Goal: Information Seeking & Learning: Learn about a topic

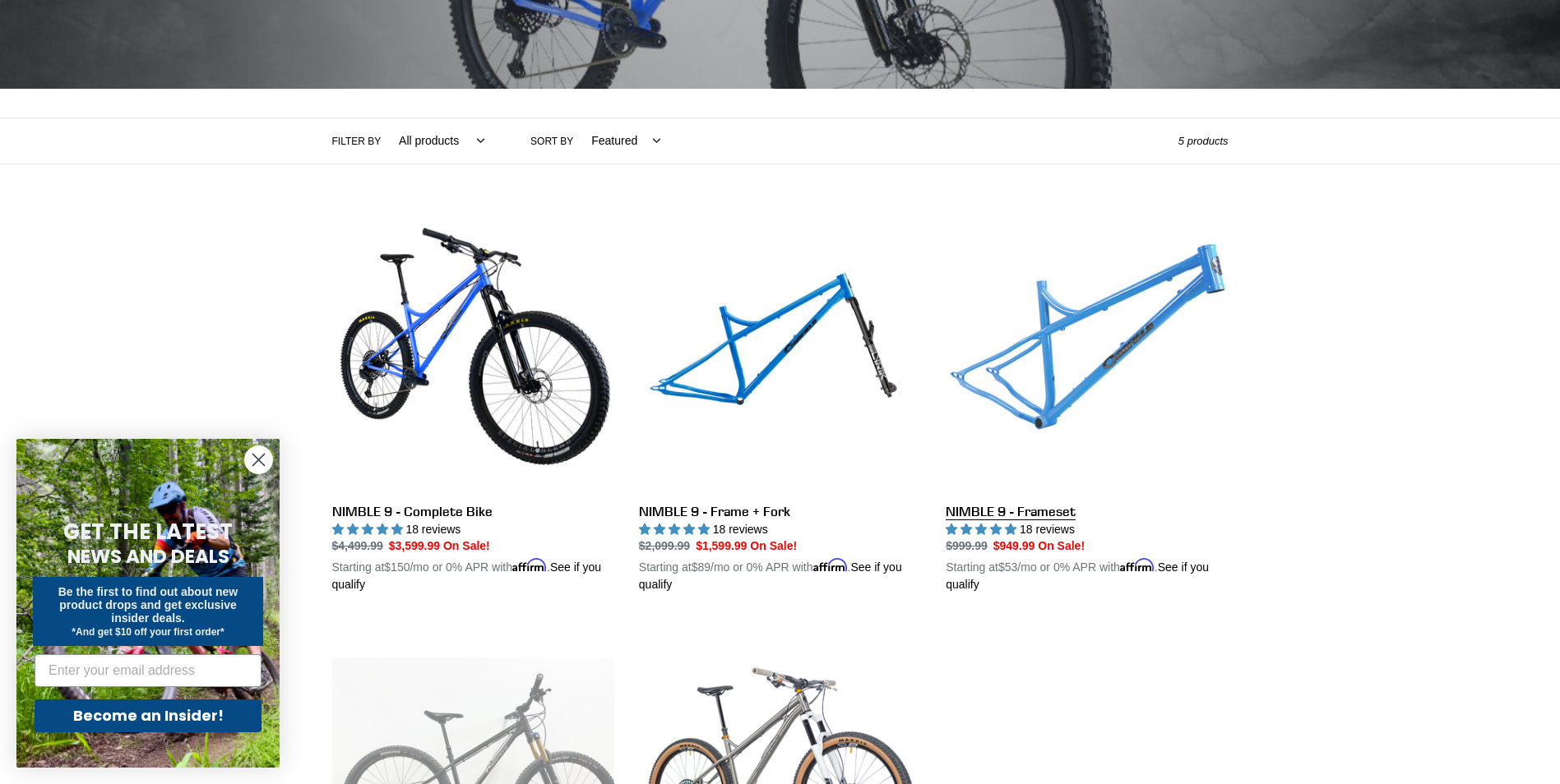
scroll to position [164, 0]
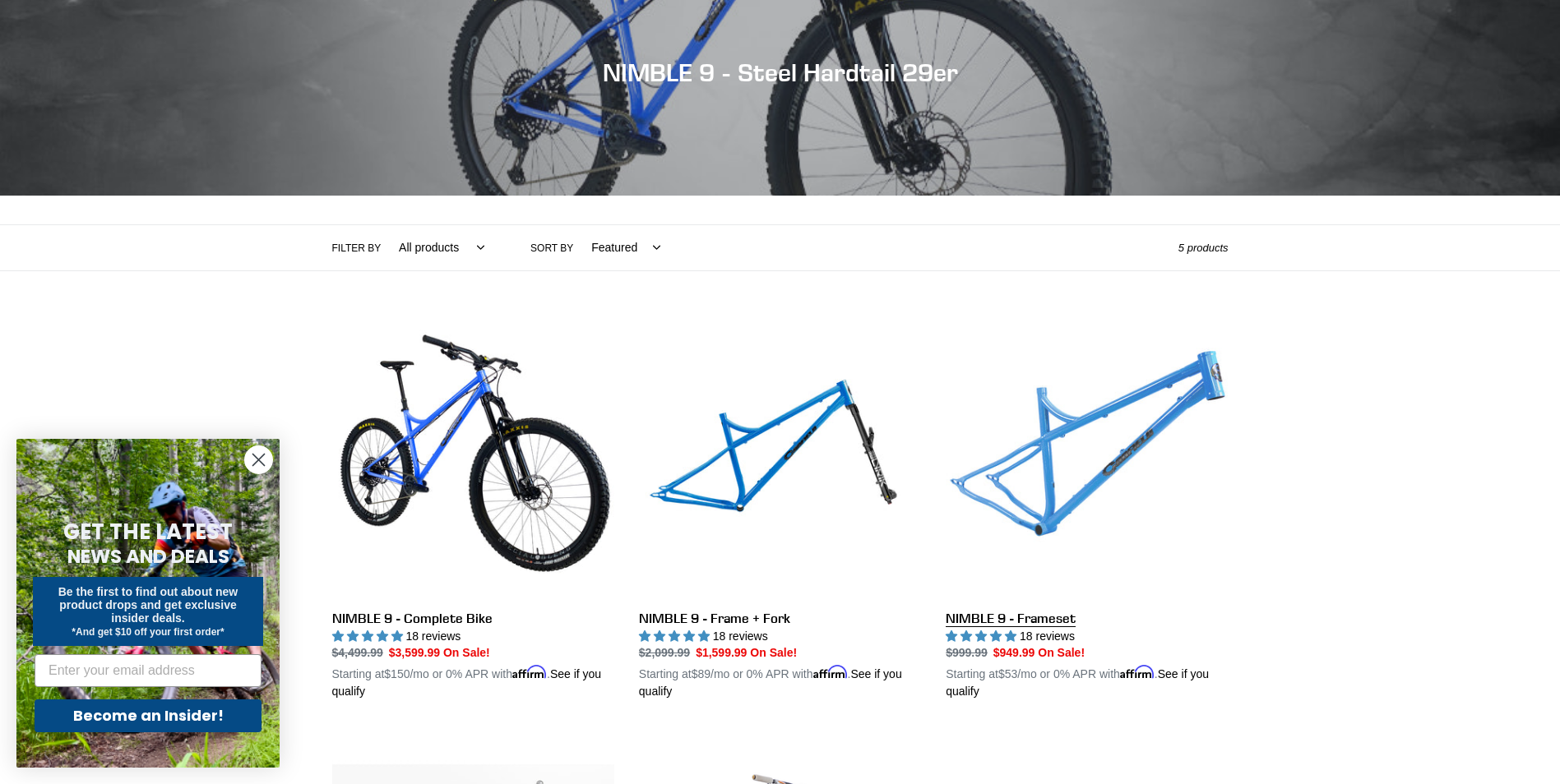
click at [1054, 474] on link "NIMBLE 9 - Frameset" at bounding box center [1086, 508] width 282 height 384
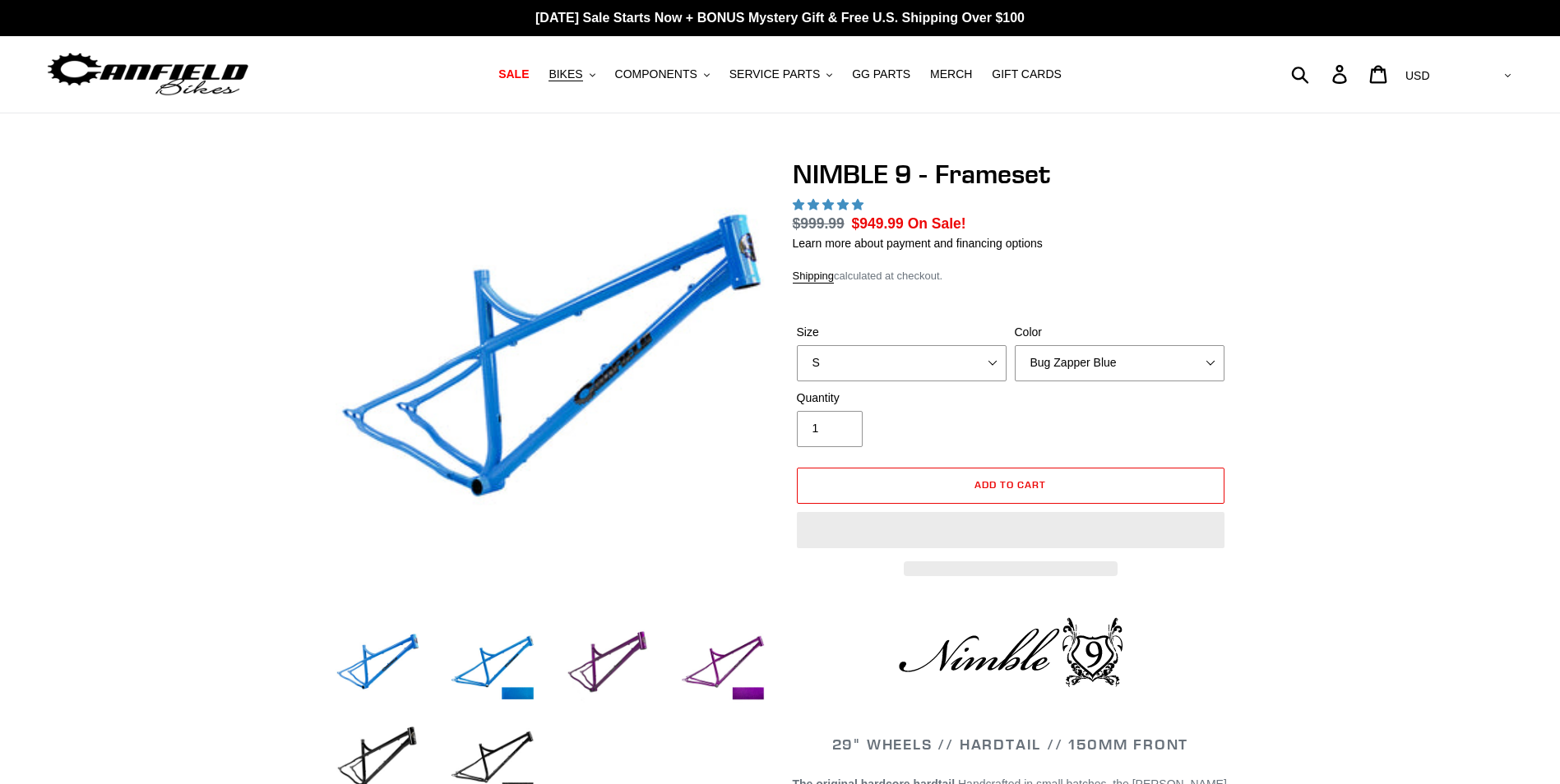
select select "highest-rating"
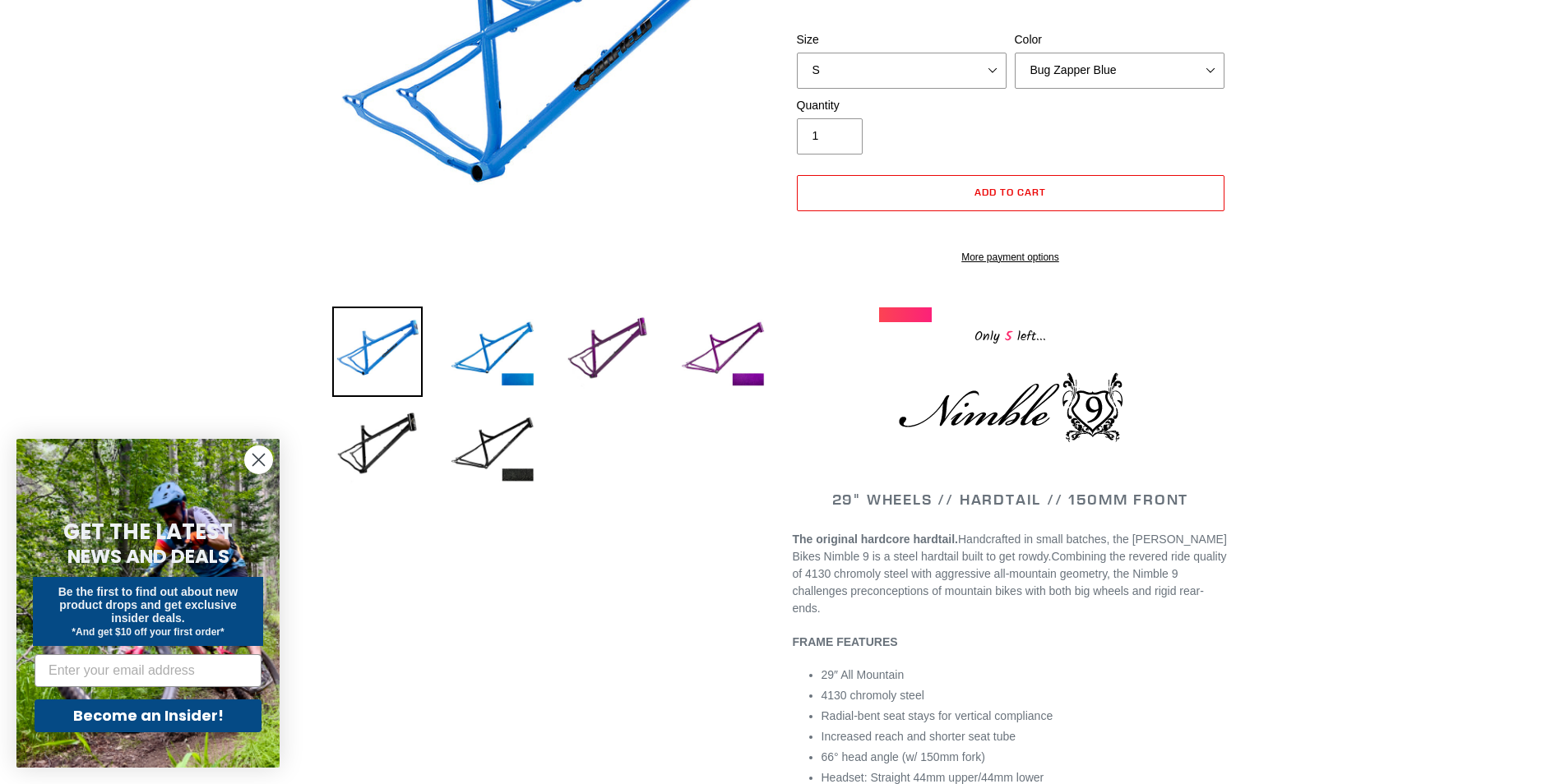
scroll to position [82, 0]
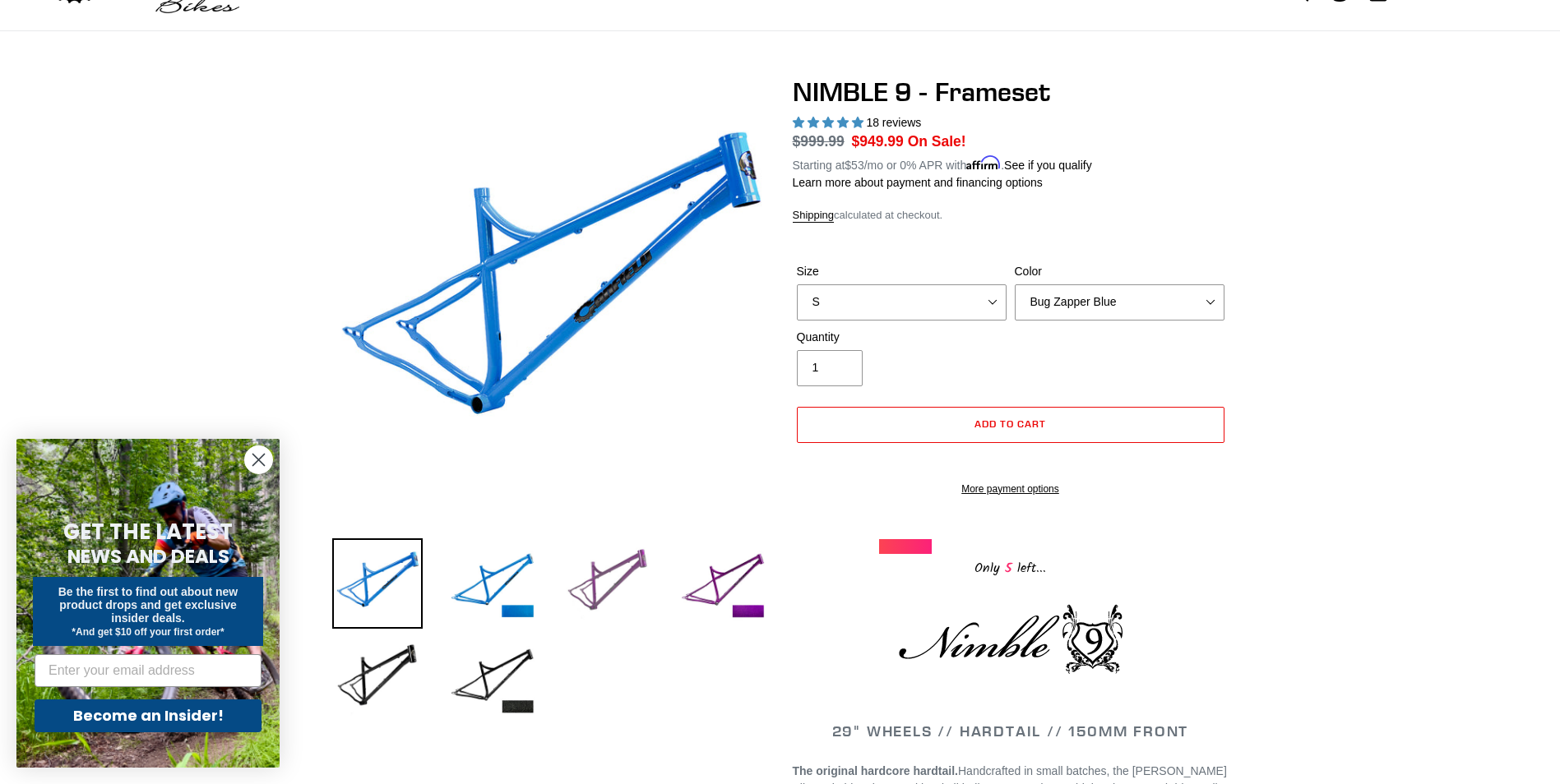
click at [618, 562] on img at bounding box center [607, 583] width 90 height 90
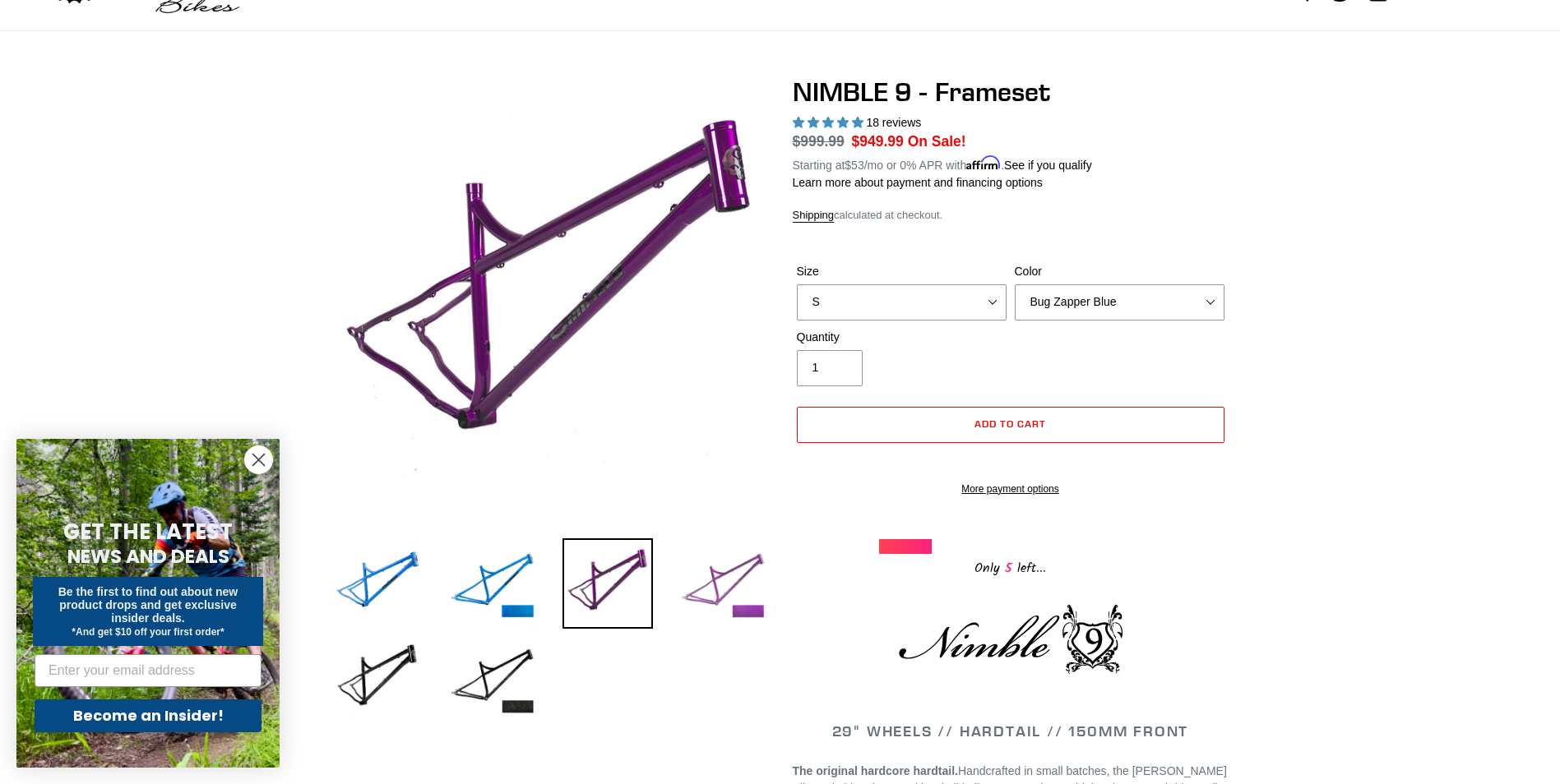
click at [704, 569] on img at bounding box center [722, 583] width 90 height 90
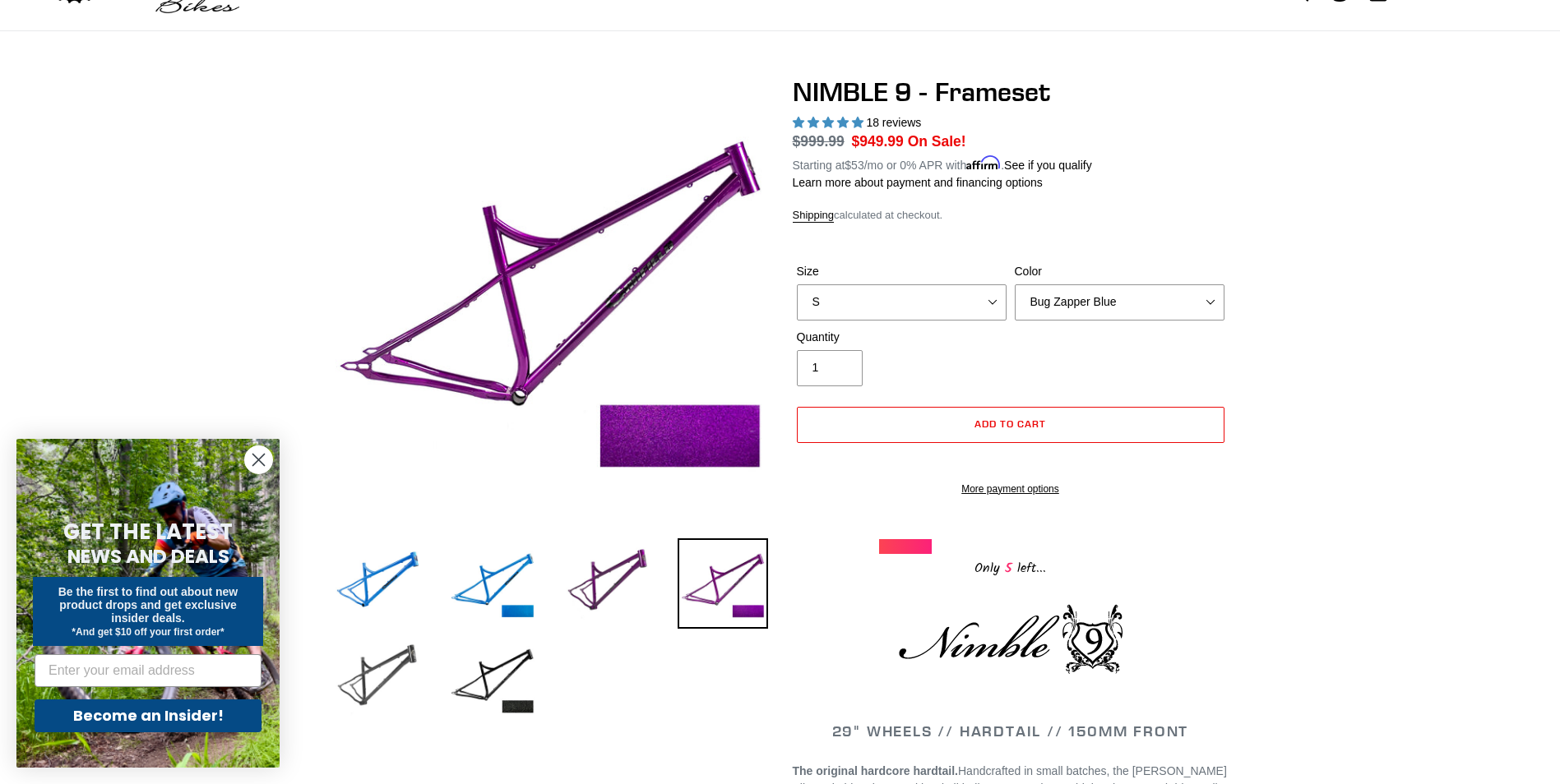
click at [357, 656] on img at bounding box center [377, 678] width 90 height 90
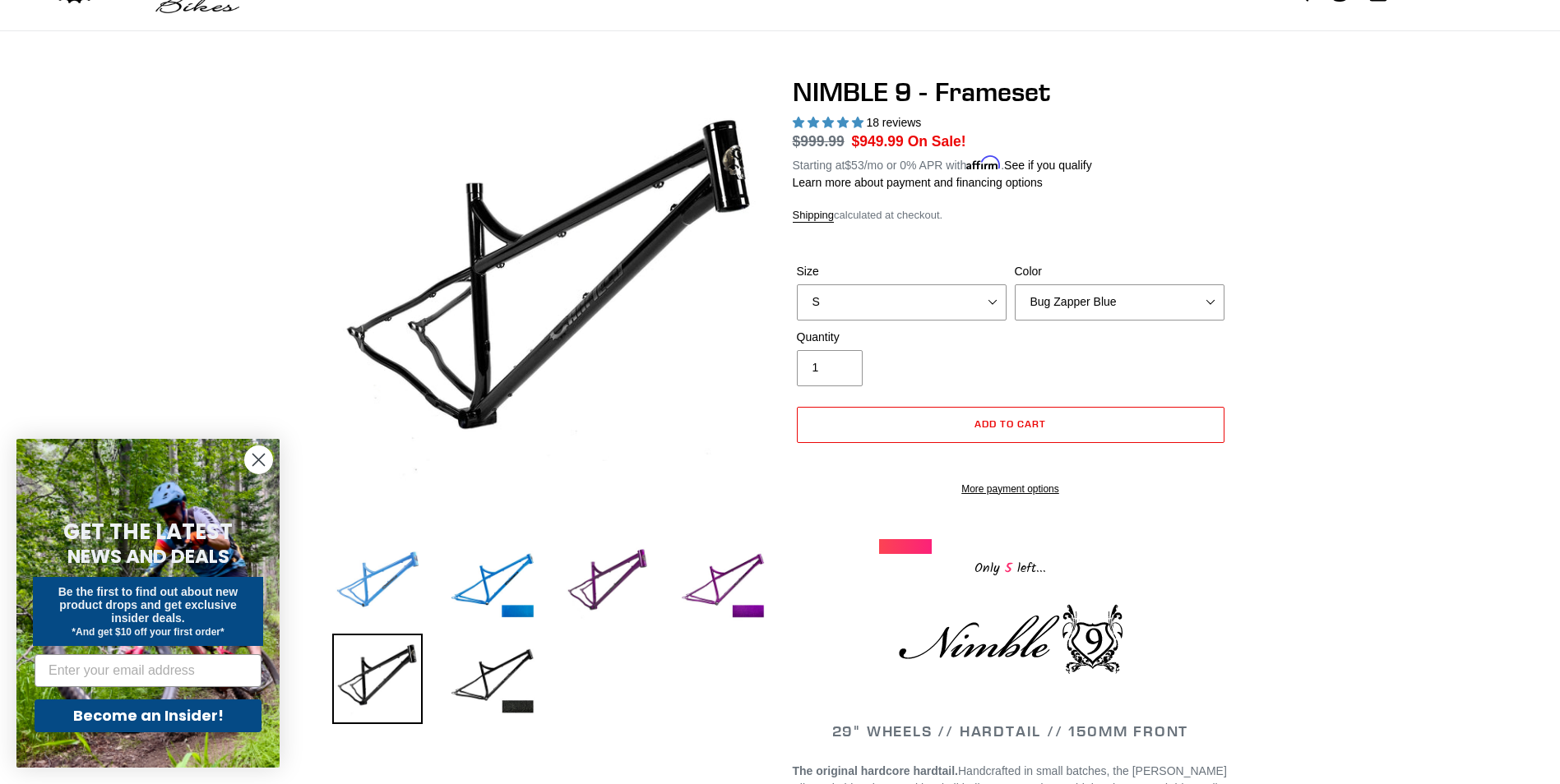
click at [364, 589] on img at bounding box center [377, 583] width 90 height 90
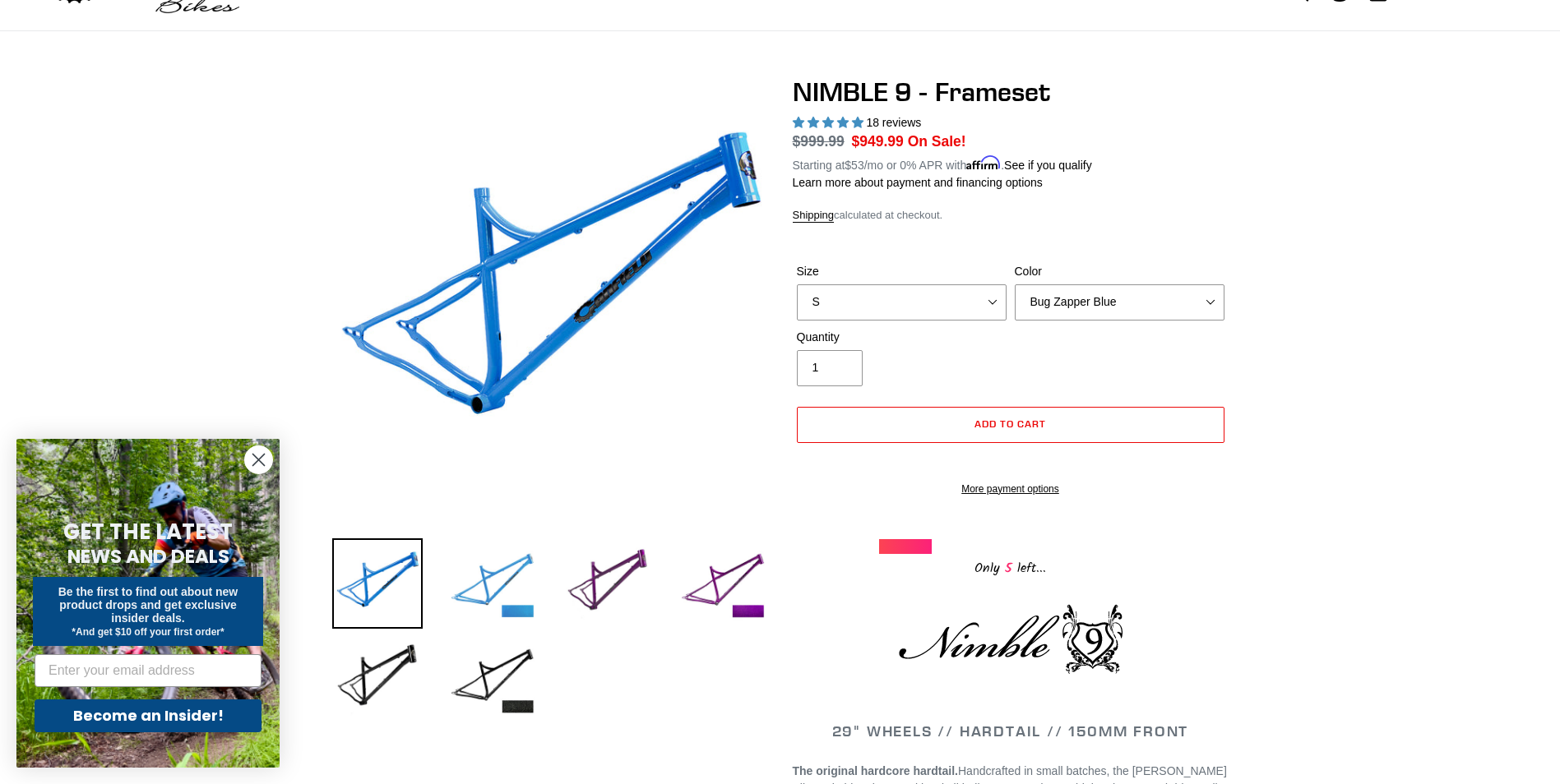
click at [487, 575] on img at bounding box center [492, 583] width 90 height 90
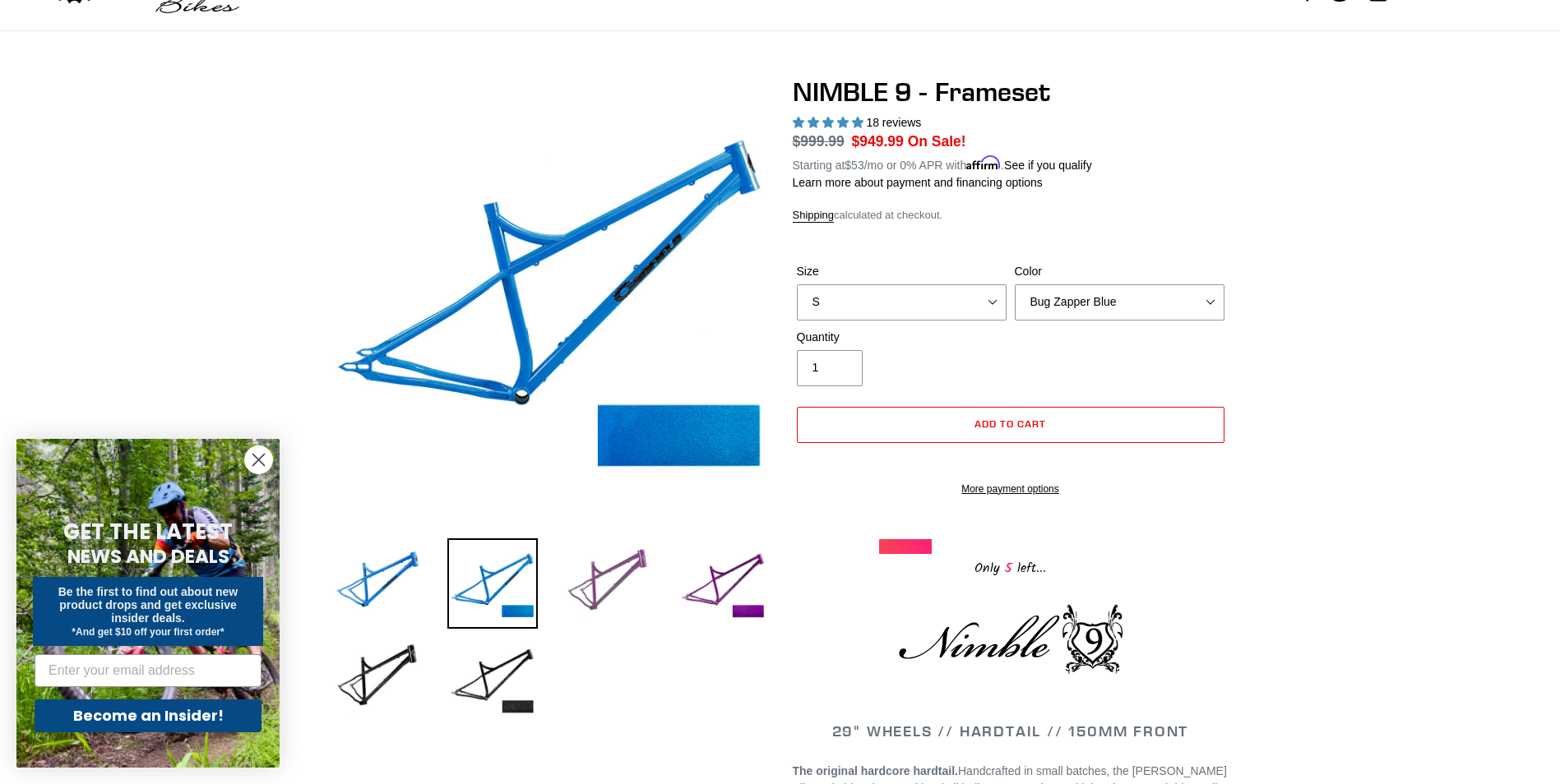
click at [609, 574] on img at bounding box center [607, 583] width 90 height 90
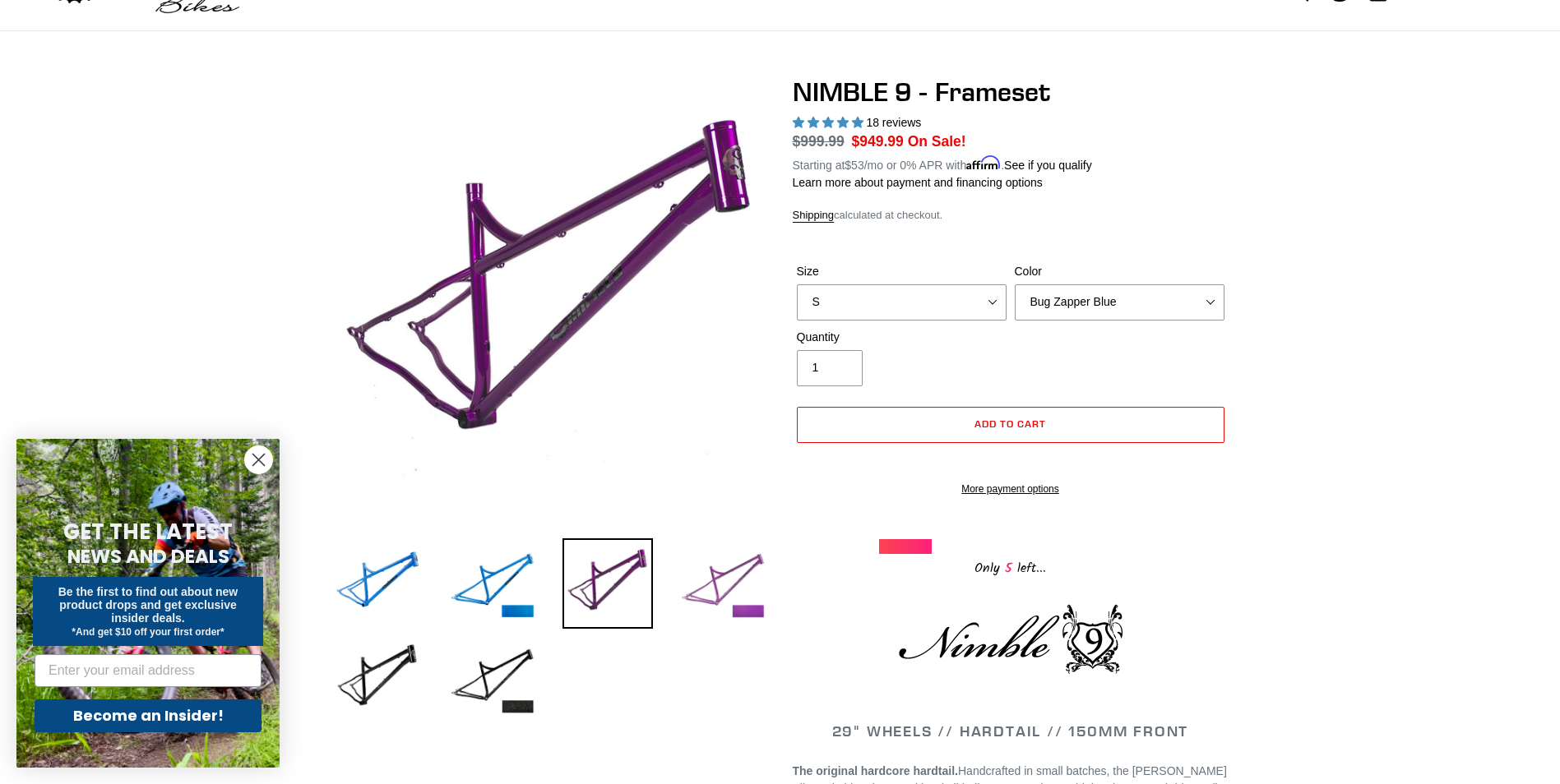
click at [731, 569] on img at bounding box center [722, 583] width 90 height 90
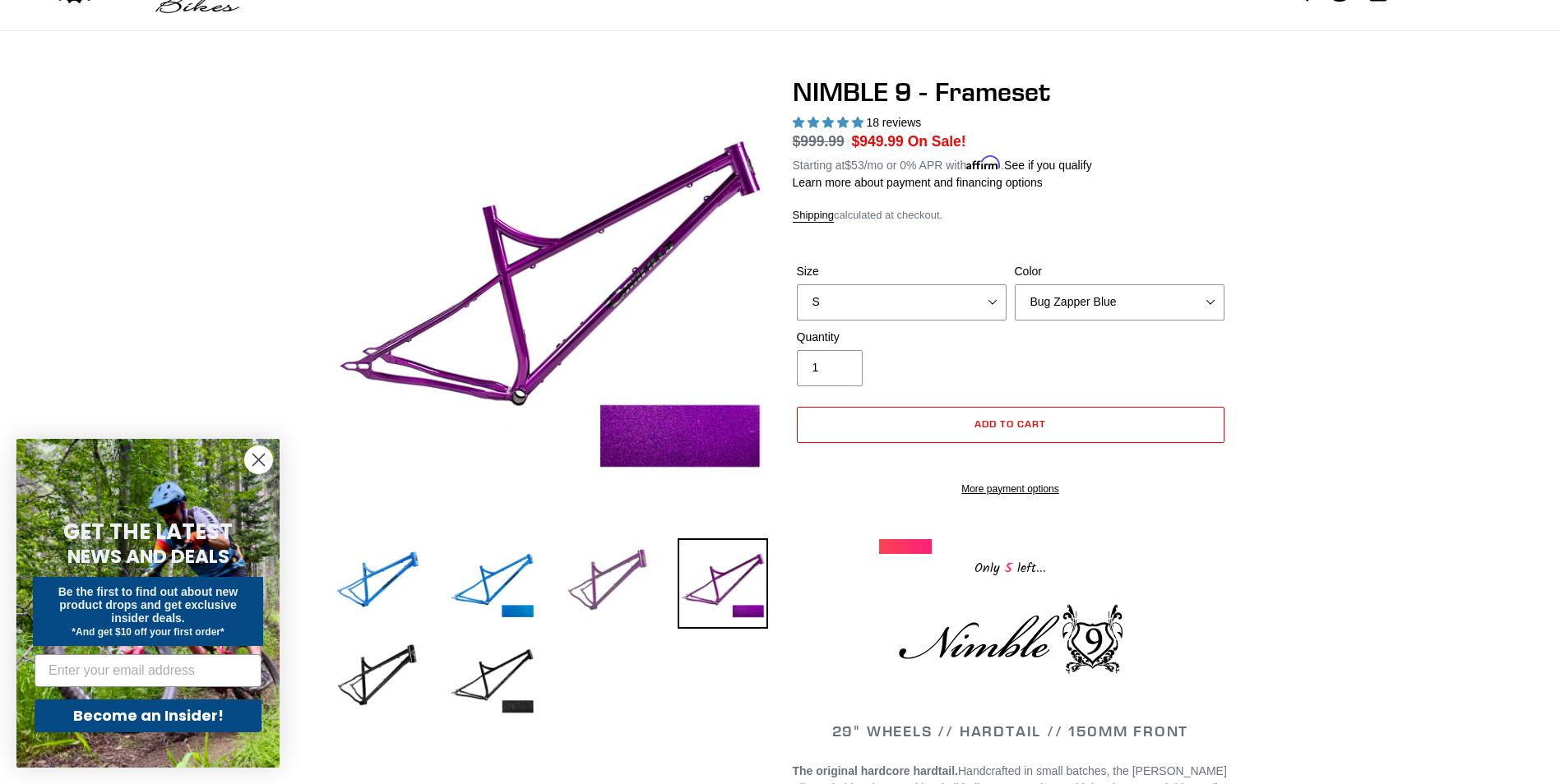
click at [594, 560] on img at bounding box center [607, 583] width 90 height 90
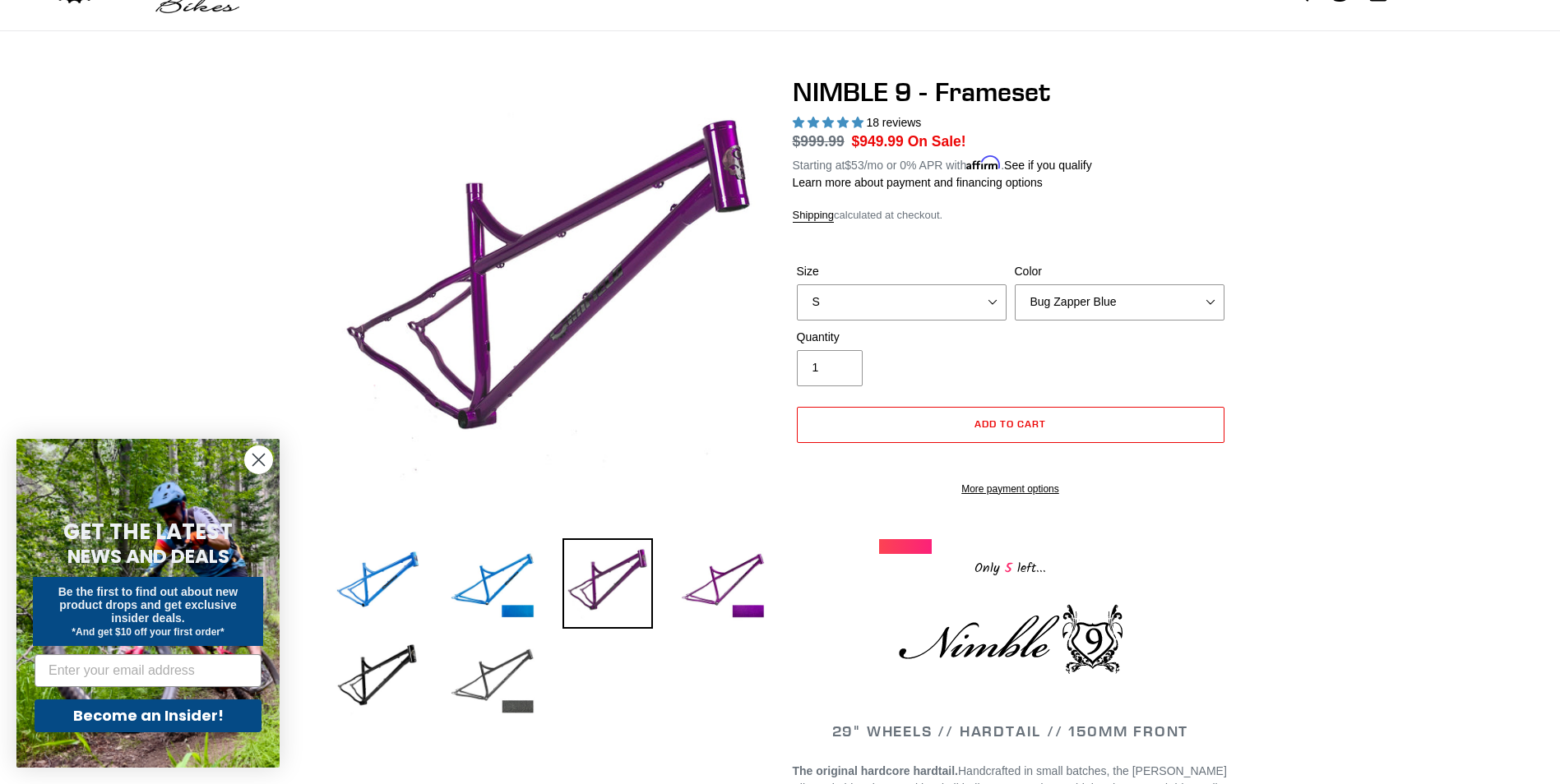
click at [486, 662] on img at bounding box center [492, 678] width 90 height 90
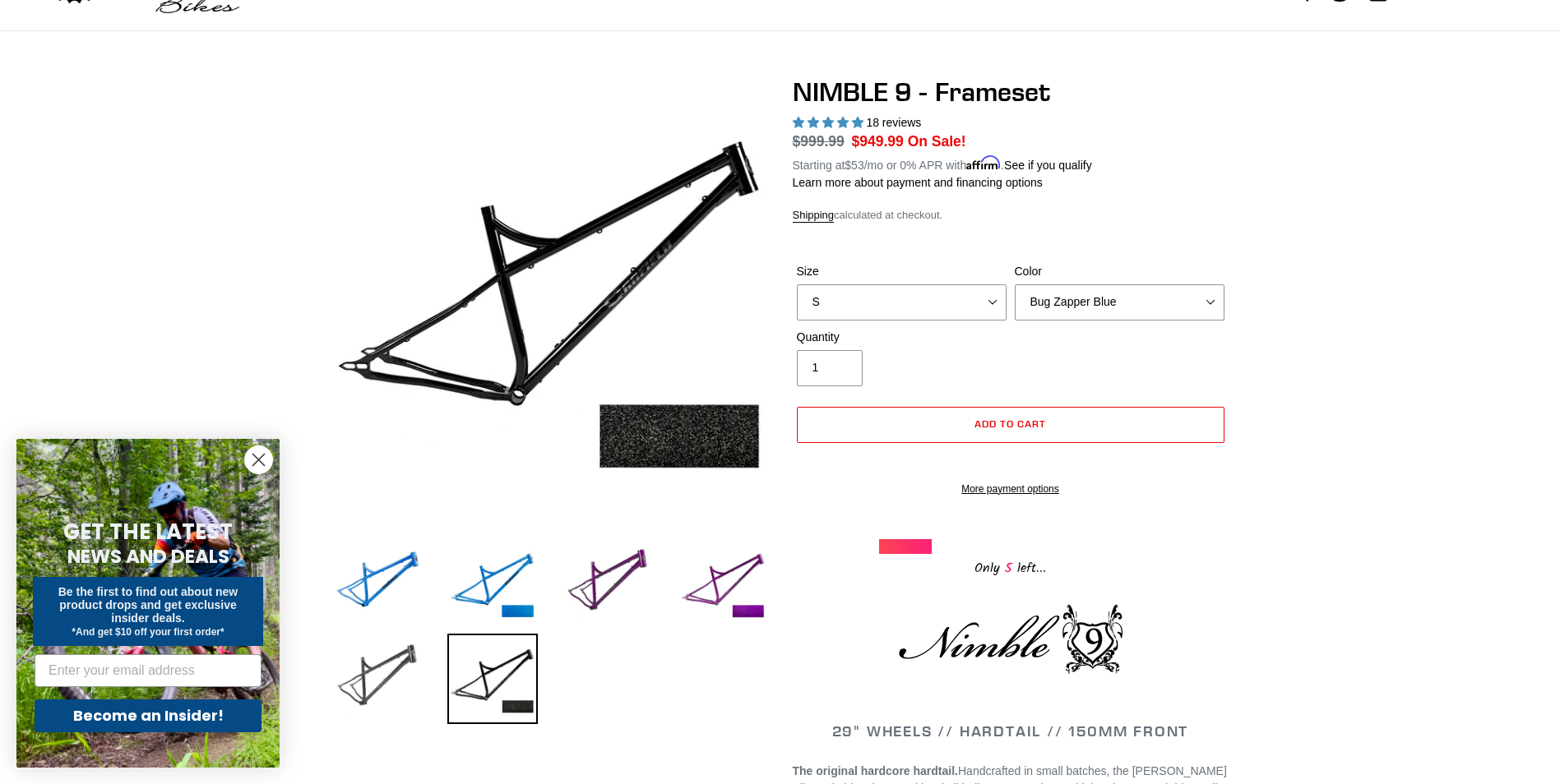
click at [357, 658] on img at bounding box center [377, 678] width 90 height 90
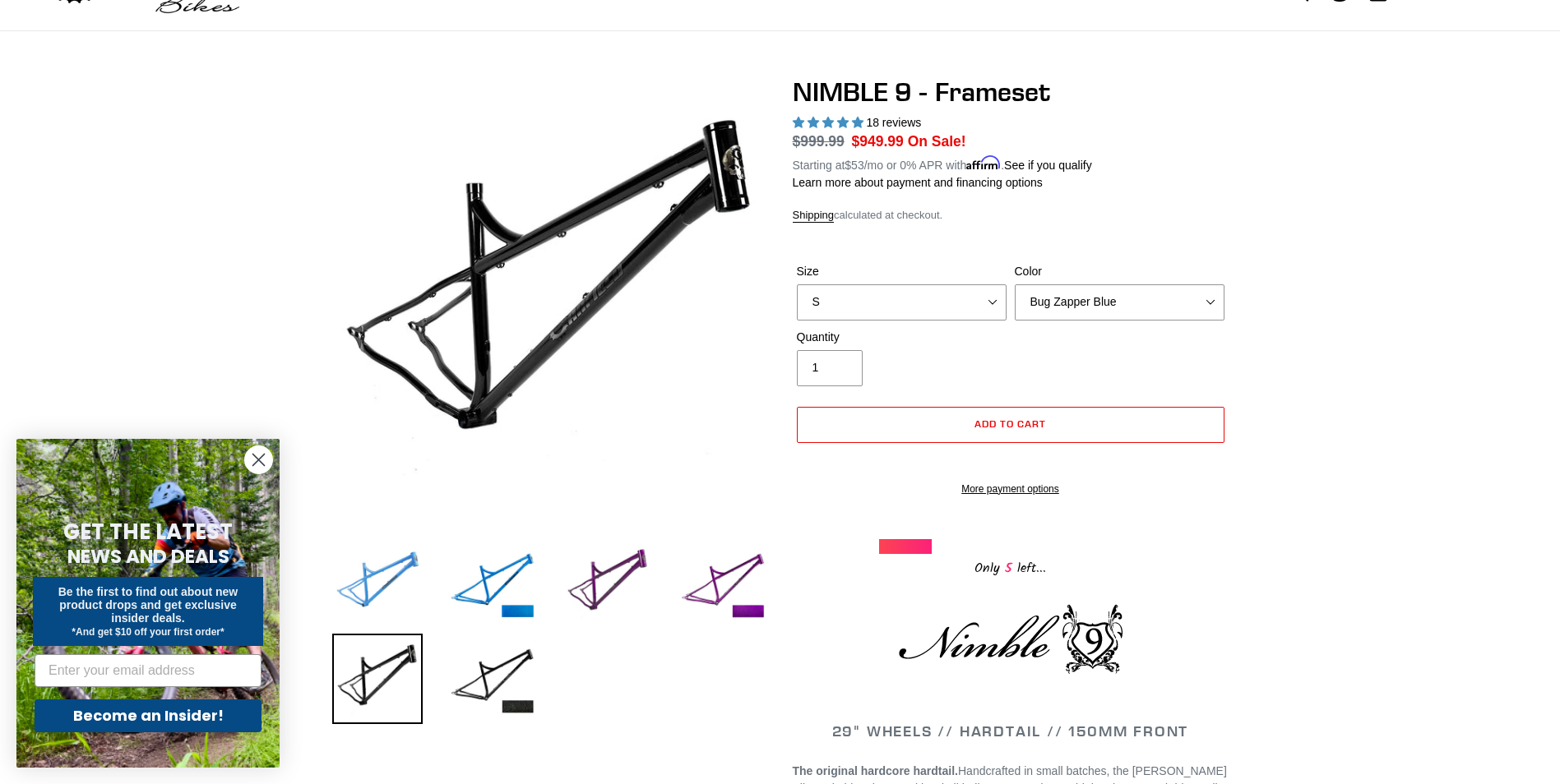
click at [374, 570] on img at bounding box center [377, 583] width 90 height 90
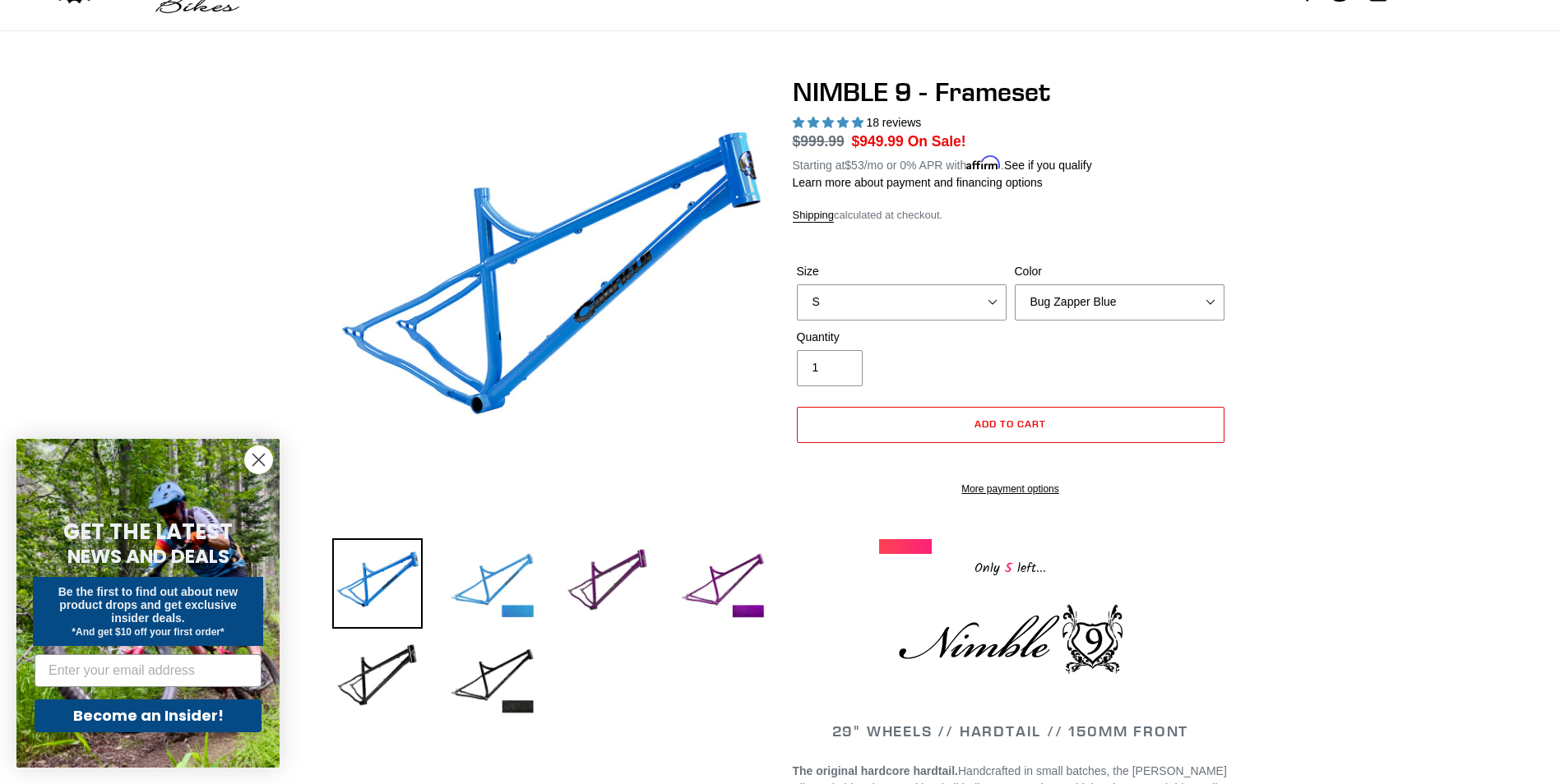
click at [506, 557] on img at bounding box center [492, 583] width 90 height 90
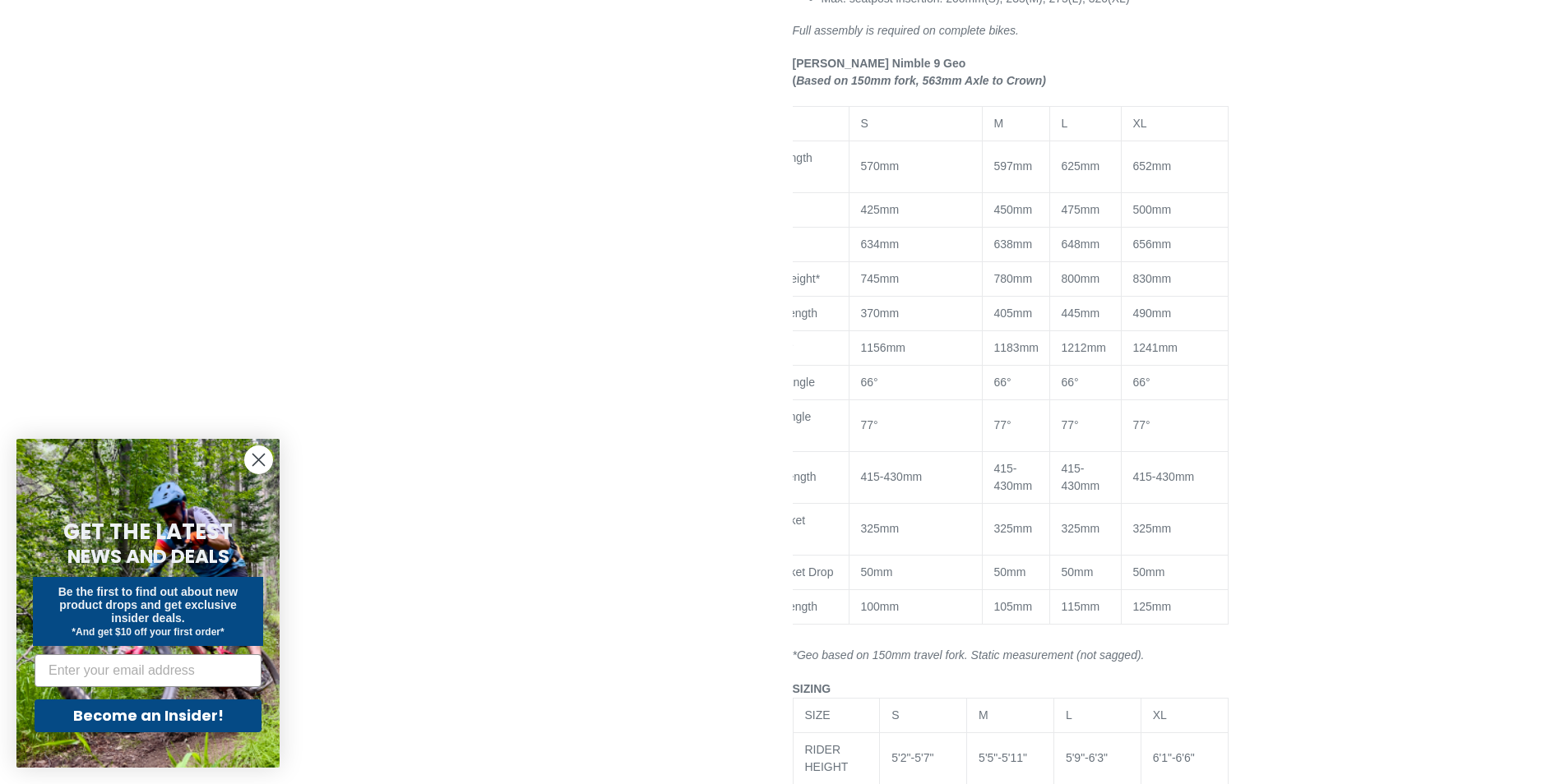
scroll to position [1316, 0]
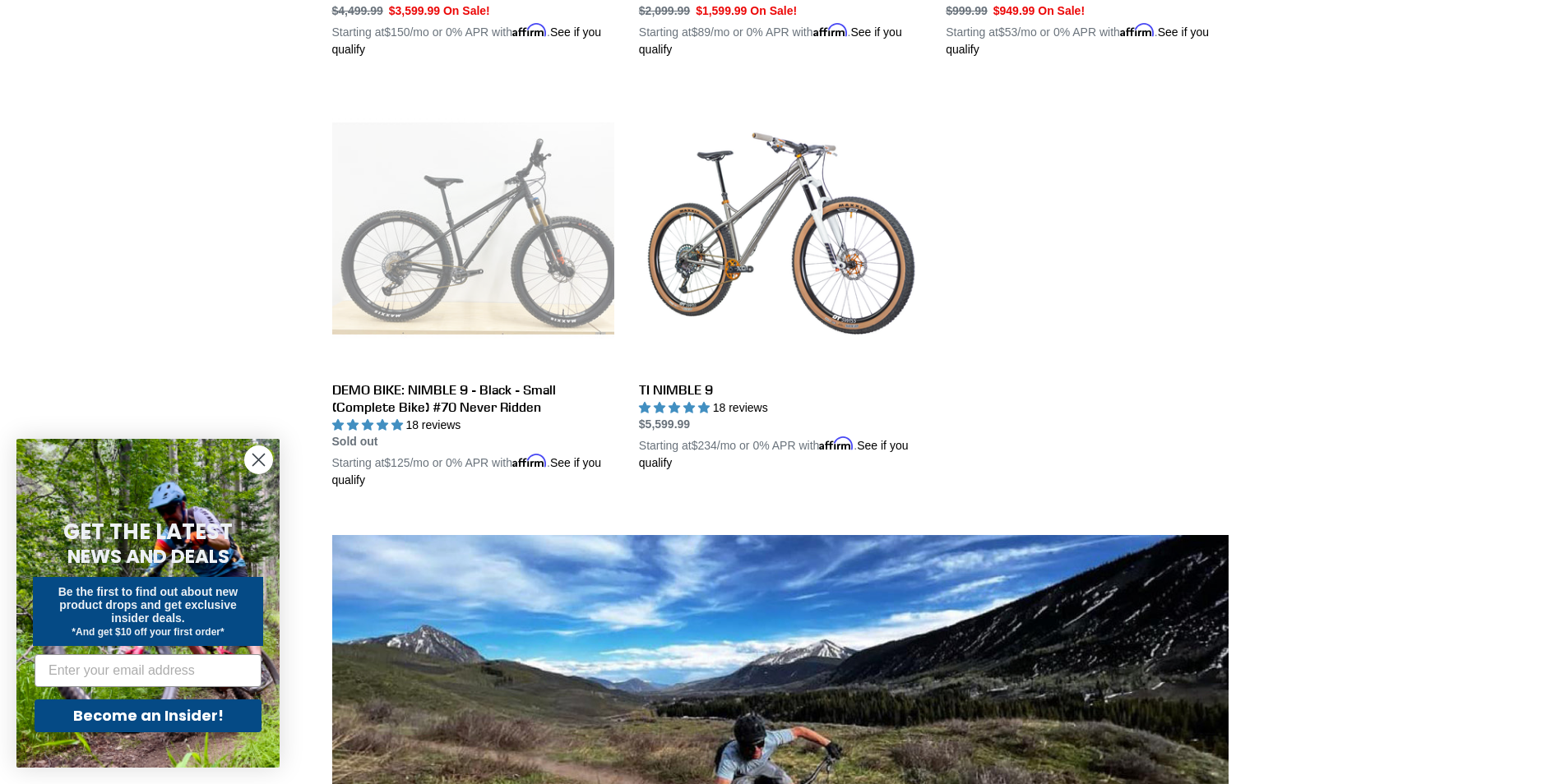
scroll to position [822, 0]
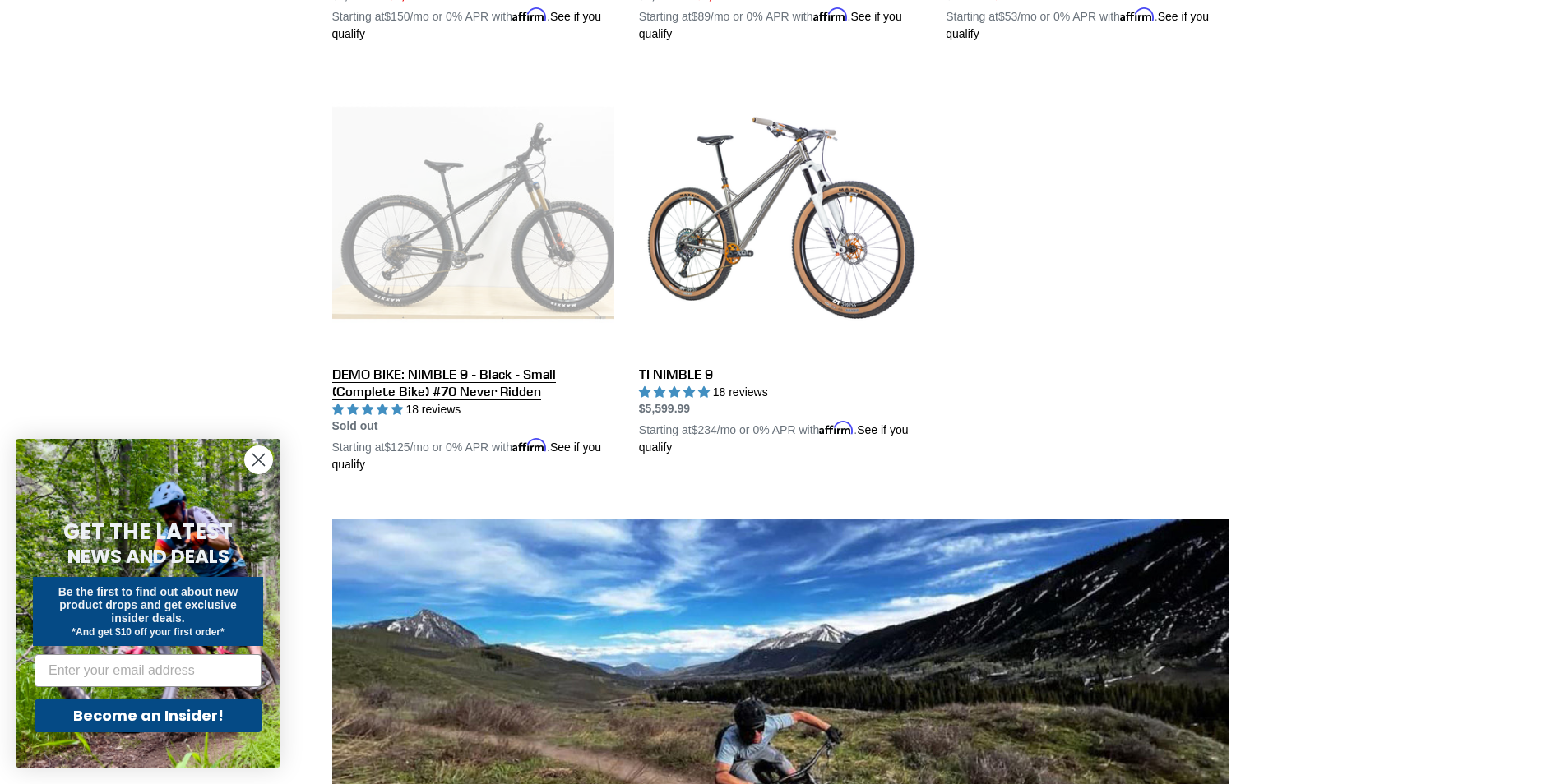
click at [476, 188] on link "DEMO BIKE: NIMBLE 9 - Black - Small (Complete Bike) #70 Never Ridden" at bounding box center [473, 273] width 282 height 402
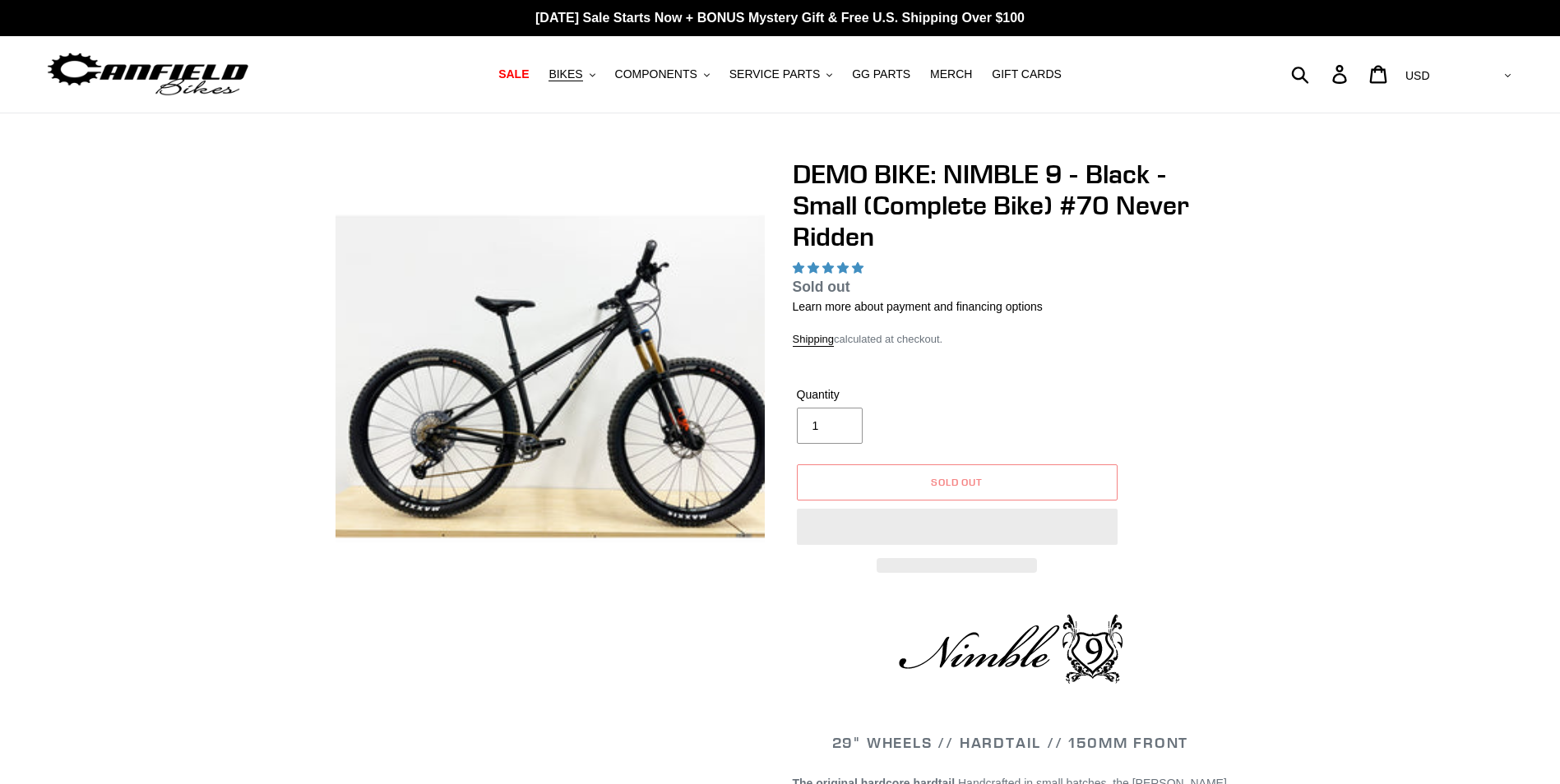
select select "highest-rating"
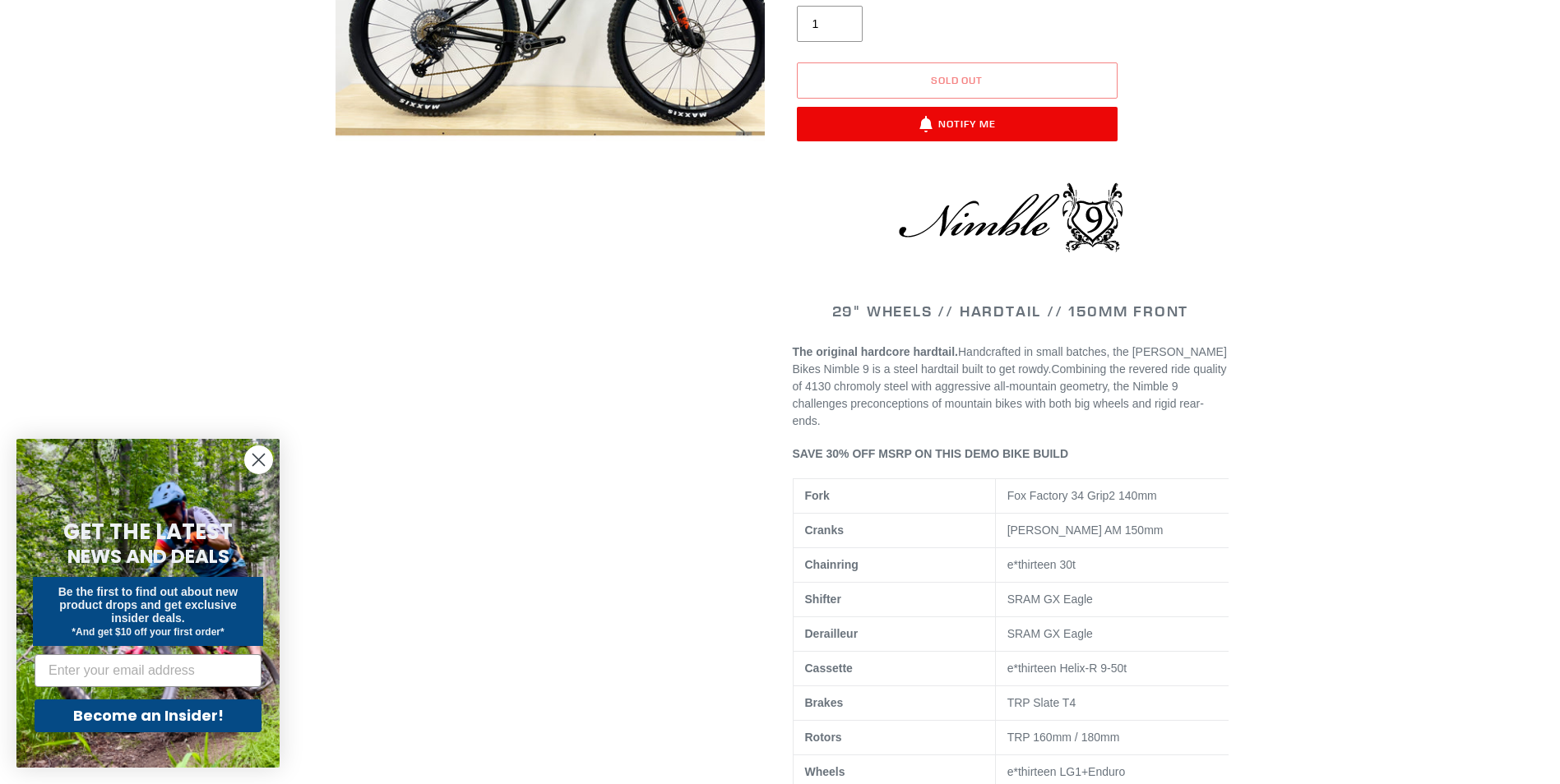
scroll to position [164, 0]
